Goal: Transaction & Acquisition: Purchase product/service

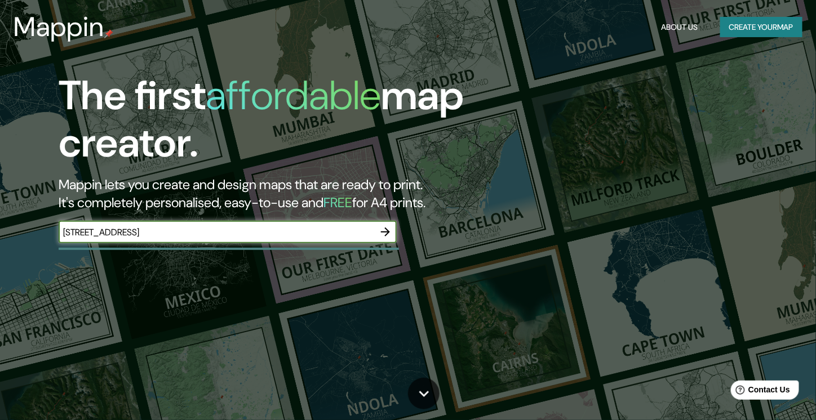
type input "[STREET_ADDRESS]"
click at [379, 236] on icon "button" at bounding box center [386, 232] width 14 height 14
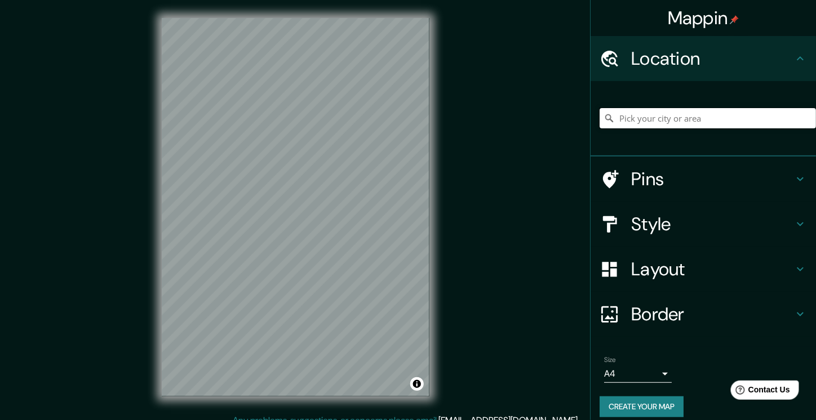
click at [728, 122] on input "Pick your city or area" at bounding box center [708, 118] width 216 height 20
paste input "[STREET_ADDRESS]"
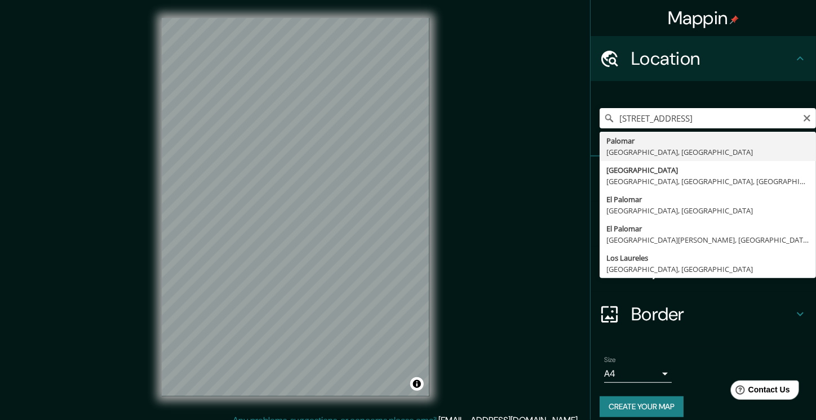
type input "[GEOGRAPHIC_DATA], [GEOGRAPHIC_DATA], [GEOGRAPHIC_DATA]"
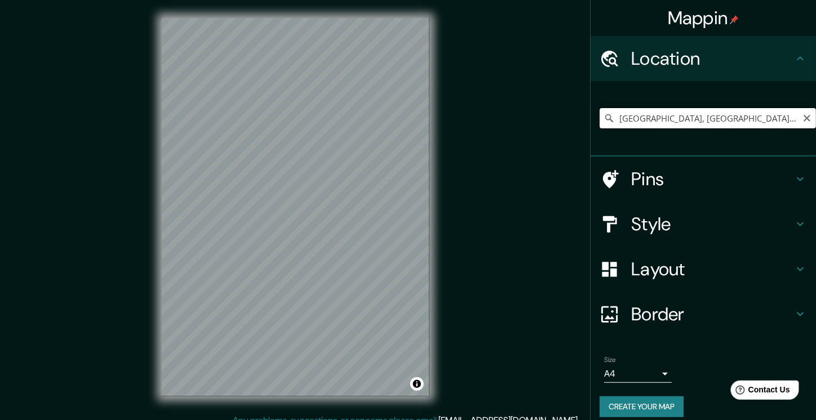
click at [704, 116] on input "[GEOGRAPHIC_DATA], [GEOGRAPHIC_DATA], [GEOGRAPHIC_DATA]" at bounding box center [708, 118] width 216 height 20
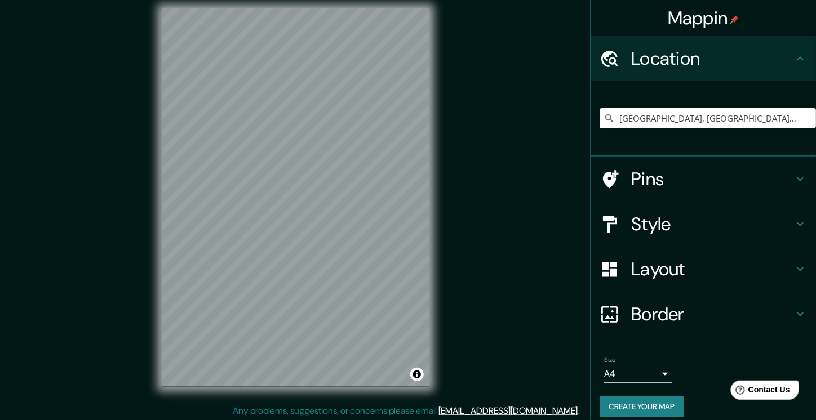
scroll to position [12, 0]
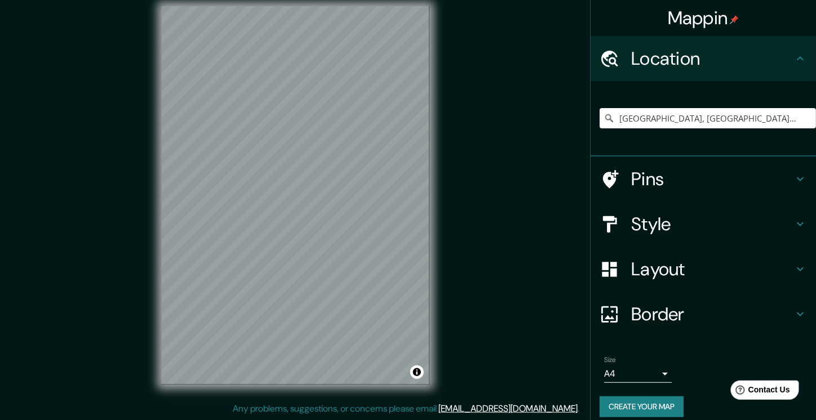
click at [645, 368] on body "Mappin Location [GEOGRAPHIC_DATA], [GEOGRAPHIC_DATA], [GEOGRAPHIC_DATA] Pins St…" at bounding box center [408, 198] width 816 height 420
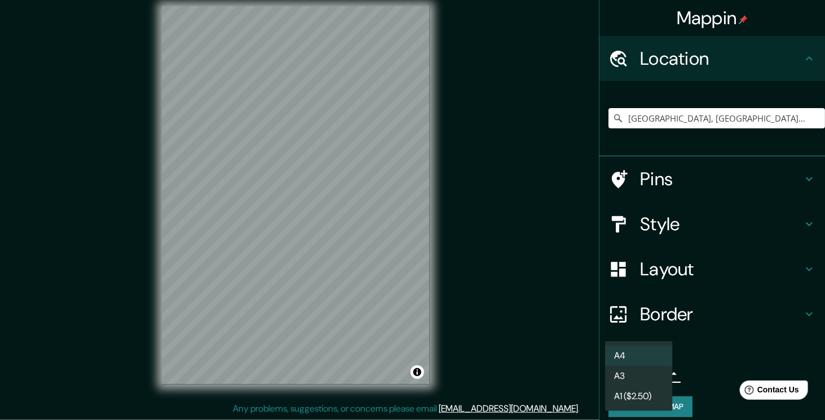
click at [644, 374] on li "A3" at bounding box center [639, 376] width 68 height 20
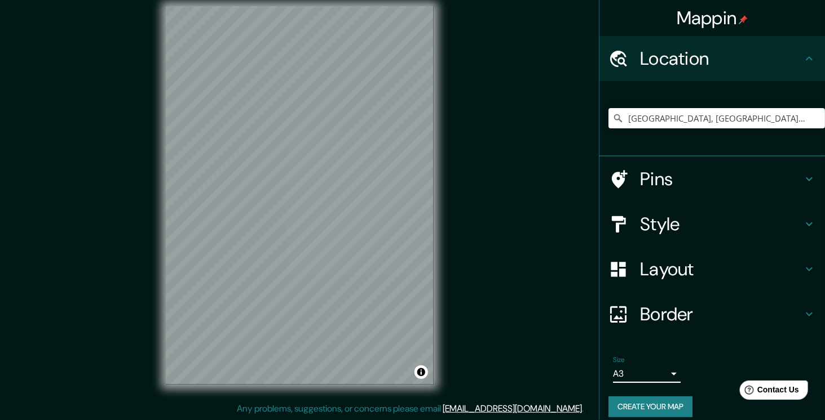
click at [644, 374] on body "Mappin Location [GEOGRAPHIC_DATA], [GEOGRAPHIC_DATA], [GEOGRAPHIC_DATA] Pins St…" at bounding box center [412, 198] width 825 height 420
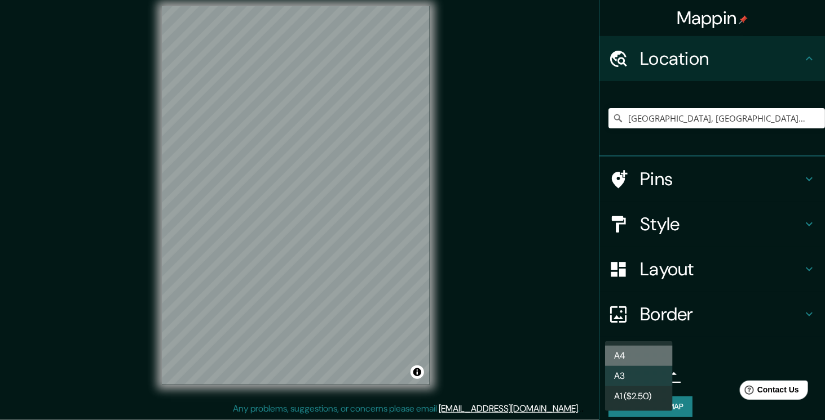
click at [643, 357] on li "A4" at bounding box center [639, 356] width 68 height 20
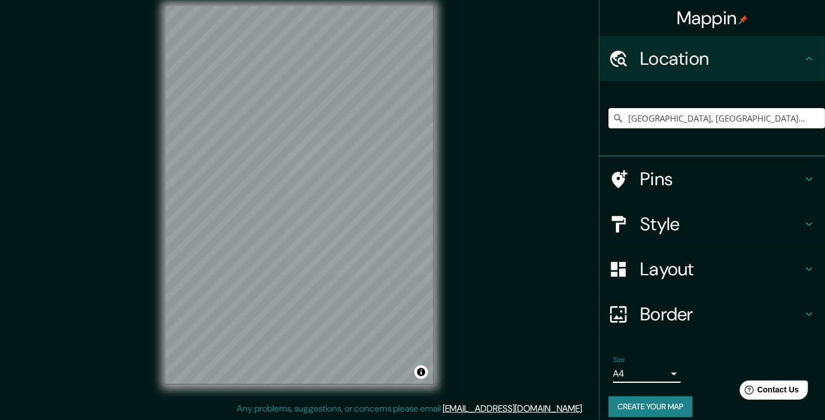
click at [643, 374] on body "Mappin Location [GEOGRAPHIC_DATA], [GEOGRAPHIC_DATA], [GEOGRAPHIC_DATA] Pins St…" at bounding box center [412, 198] width 825 height 420
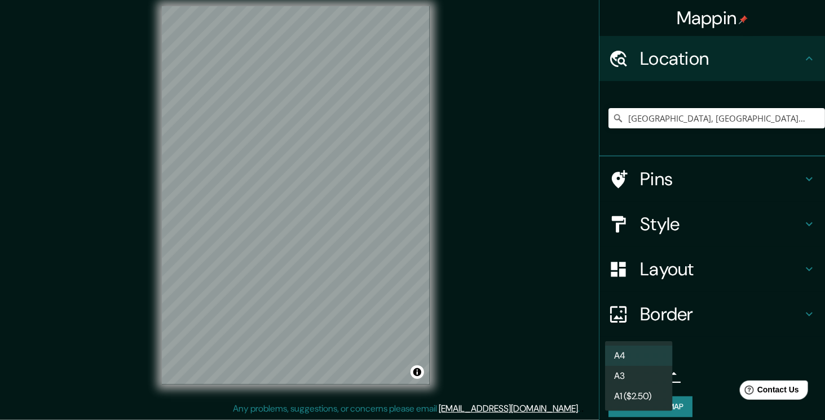
click at [645, 368] on li "A3" at bounding box center [639, 376] width 68 height 20
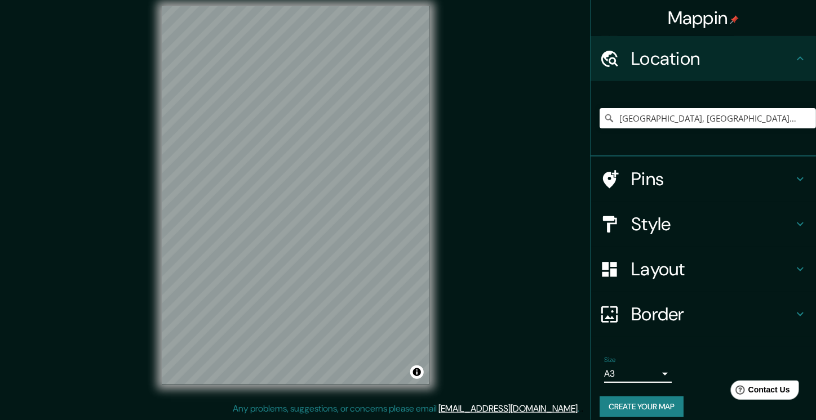
click at [645, 368] on body "Mappin Location [GEOGRAPHIC_DATA], [GEOGRAPHIC_DATA], [GEOGRAPHIC_DATA] Pins St…" at bounding box center [408, 198] width 816 height 420
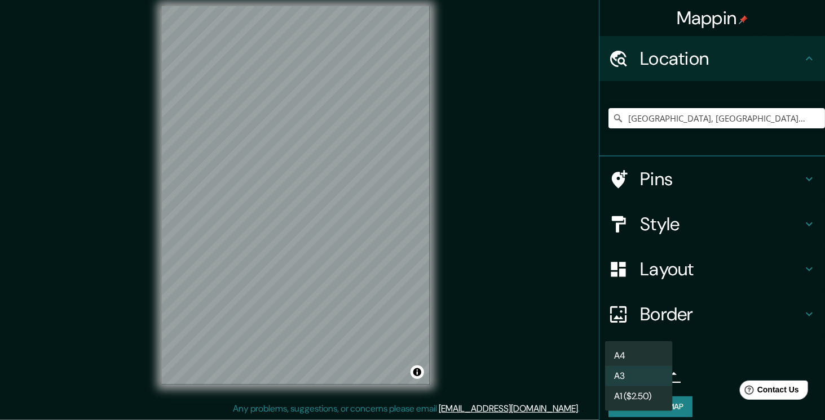
click at [640, 356] on li "A4" at bounding box center [639, 356] width 68 height 20
type input "single"
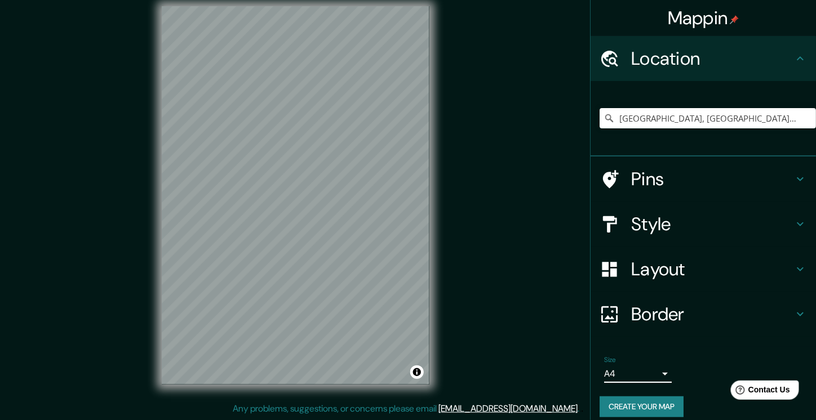
click at [650, 171] on h4 "Pins" at bounding box center [712, 179] width 162 height 23
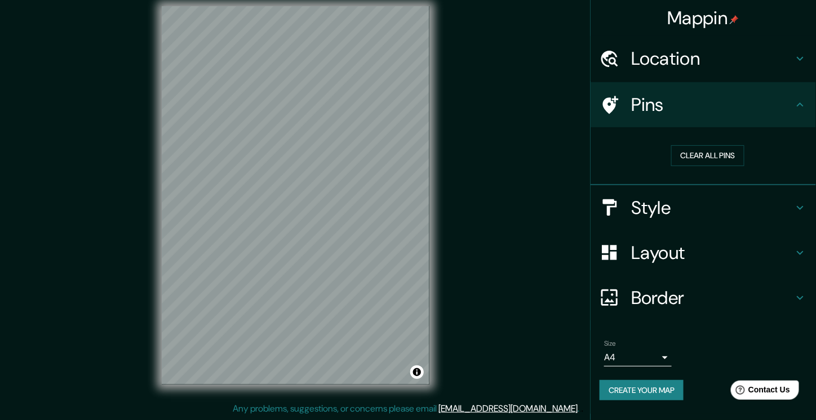
click at [711, 205] on h4 "Style" at bounding box center [712, 208] width 162 height 23
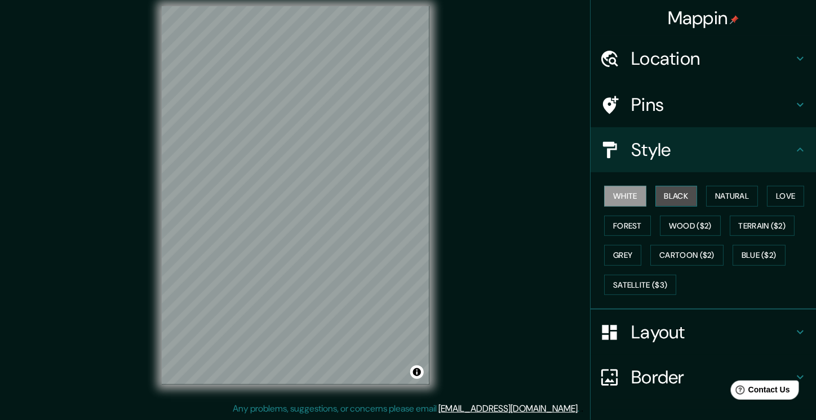
click at [682, 201] on button "Black" at bounding box center [676, 196] width 42 height 21
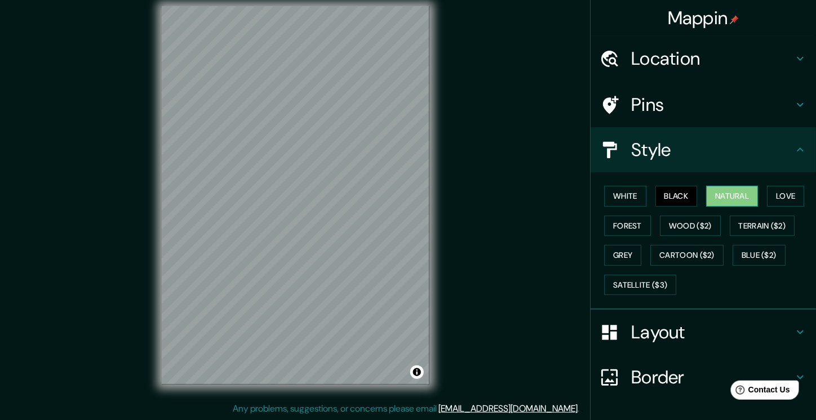
click at [735, 197] on button "Natural" at bounding box center [732, 196] width 52 height 21
click at [771, 203] on button "Love" at bounding box center [785, 196] width 37 height 21
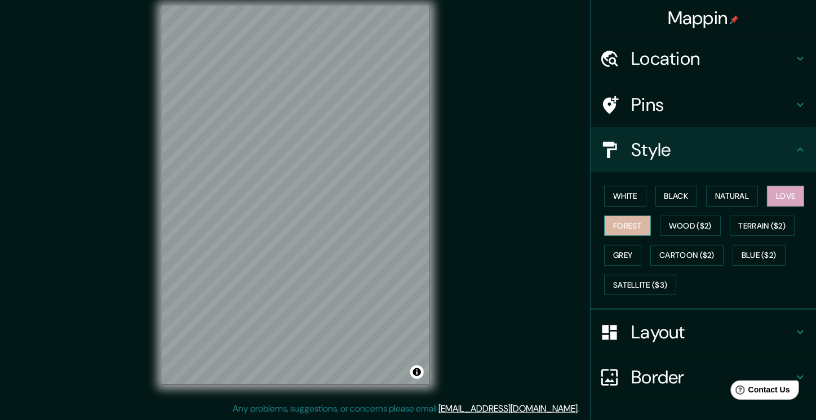
click at [632, 217] on button "Forest" at bounding box center [627, 226] width 47 height 21
click at [678, 234] on button "Wood ($2)" at bounding box center [690, 226] width 61 height 21
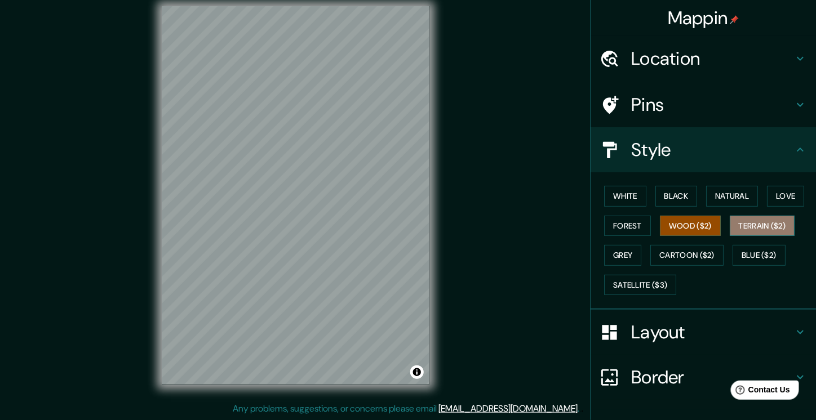
click at [769, 233] on button "Terrain ($2)" at bounding box center [762, 226] width 65 height 21
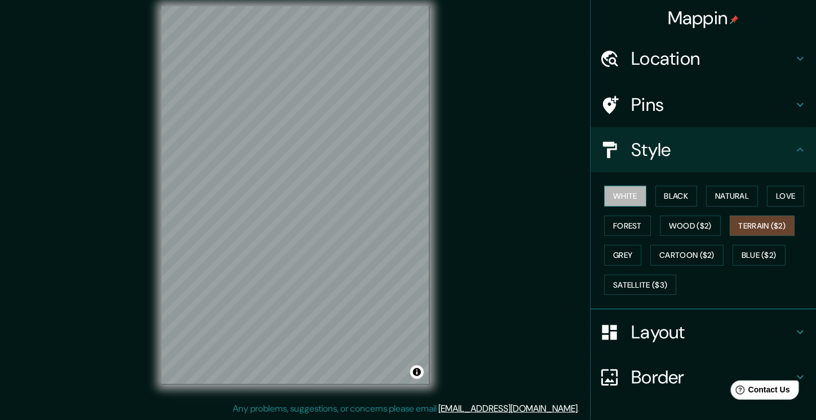
click at [623, 203] on button "White" at bounding box center [625, 196] width 42 height 21
click at [657, 197] on button "Black" at bounding box center [676, 196] width 42 height 21
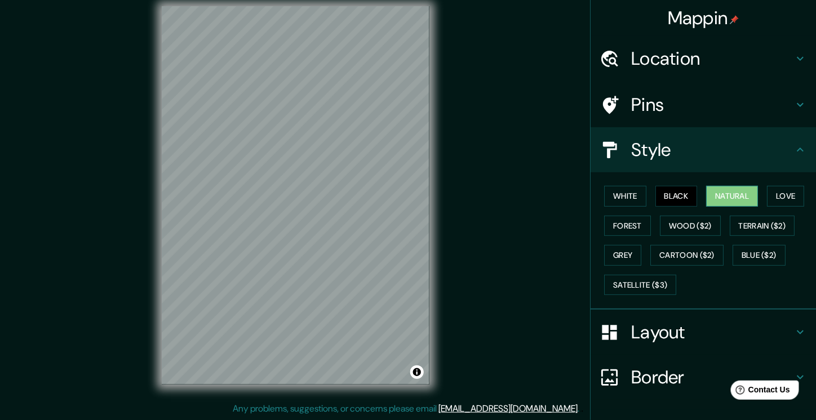
click at [729, 199] on button "Natural" at bounding box center [732, 196] width 52 height 21
click at [688, 42] on div "Location" at bounding box center [703, 58] width 225 height 45
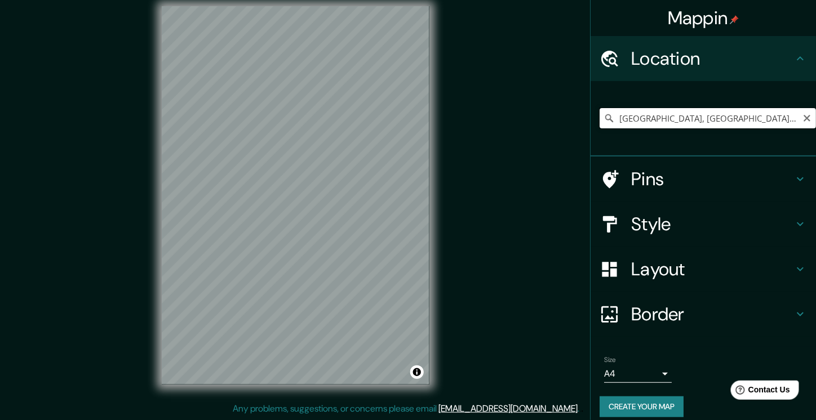
click at [673, 119] on input "[GEOGRAPHIC_DATA], [GEOGRAPHIC_DATA], [GEOGRAPHIC_DATA]" at bounding box center [708, 118] width 216 height 20
paste input "[STREET_ADDRESS]"
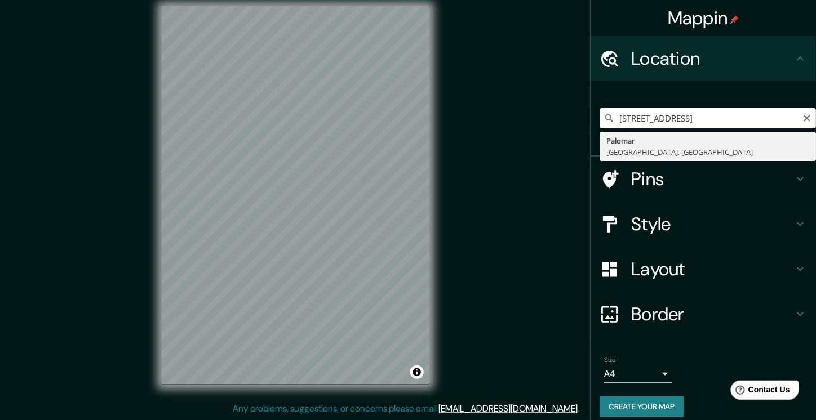
scroll to position [0, 0]
type input "[GEOGRAPHIC_DATA], [GEOGRAPHIC_DATA], [GEOGRAPHIC_DATA]"
